Goal: Find specific page/section: Find specific page/section

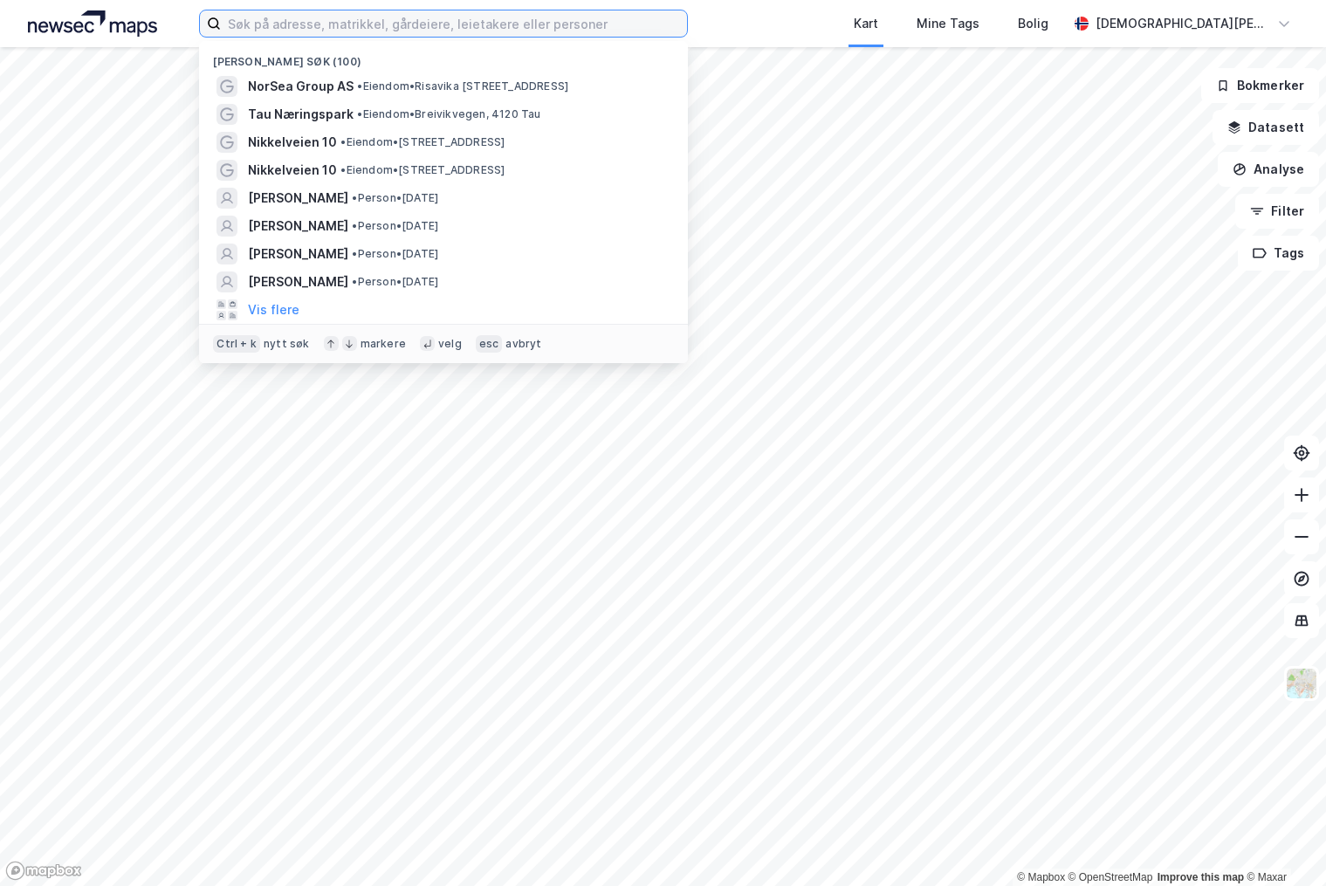
click at [346, 27] on input at bounding box center [454, 23] width 466 height 26
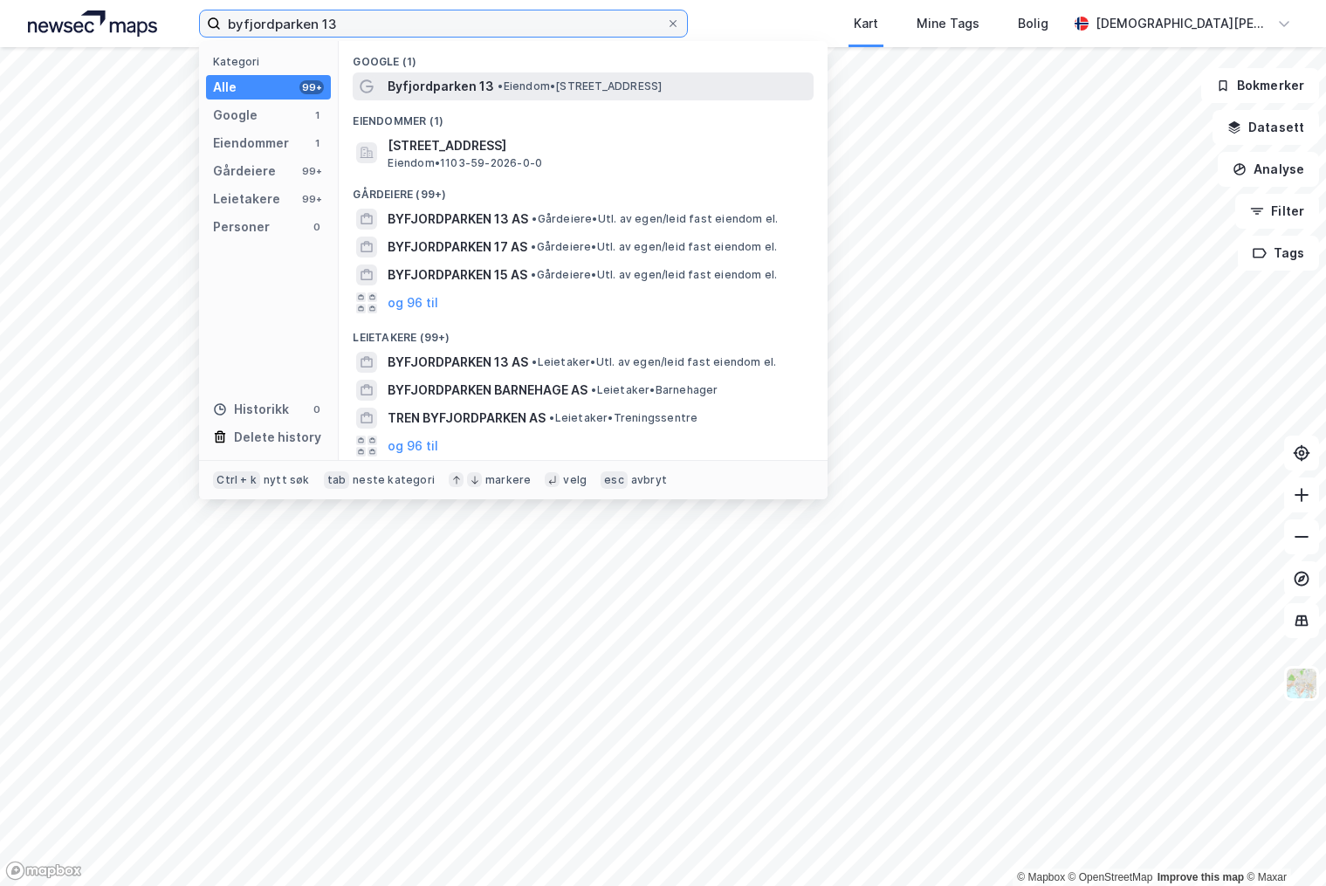
type input "byfjordparken 13"
click at [440, 82] on span "Byfjordparken 13" at bounding box center [440, 86] width 106 height 21
